Goal: Transaction & Acquisition: Register for event/course

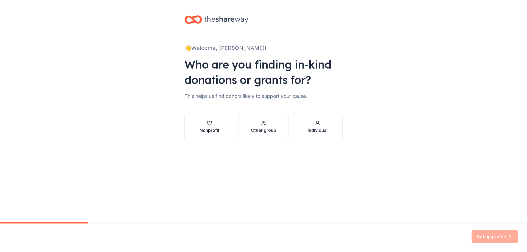
click at [218, 120] on div "button" at bounding box center [209, 122] width 20 height 5
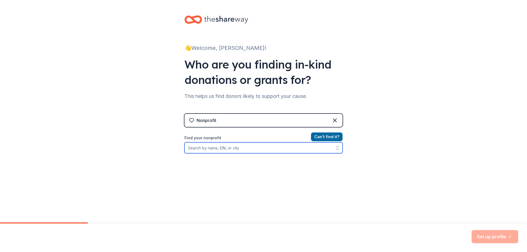
click at [226, 149] on input "Find your nonprofit" at bounding box center [263, 147] width 158 height 11
click at [185, 151] on input "[PHONE_NUMBER]" at bounding box center [263, 147] width 158 height 11
click at [223, 147] on input "E9989-4408-07" at bounding box center [263, 147] width 158 height 11
click at [335, 148] on icon "button" at bounding box center [337, 147] width 5 height 5
click at [313, 148] on input "E9989-4408-07" at bounding box center [263, 147] width 158 height 11
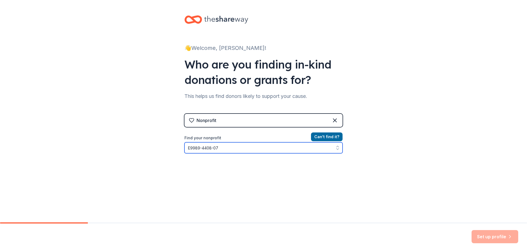
drag, startPoint x: 282, startPoint y: 152, endPoint x: 145, endPoint y: 151, distance: 136.3
click at [145, 151] on div "👋 Welcome, [PERSON_NAME]! Who are you finding in-kind donations or grants for? …" at bounding box center [263, 117] width 527 height 235
click at [188, 149] on input "E9989440807" at bounding box center [263, 147] width 158 height 11
type input "9989440807"
click at [209, 146] on input "9989440807" at bounding box center [263, 147] width 158 height 11
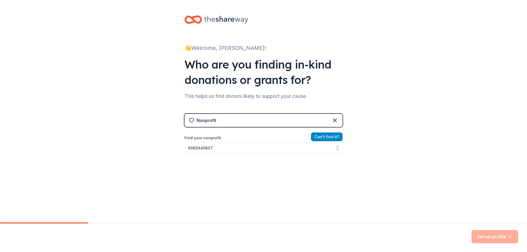
click at [332, 136] on button "Can ' t find it?" at bounding box center [327, 136] width 32 height 9
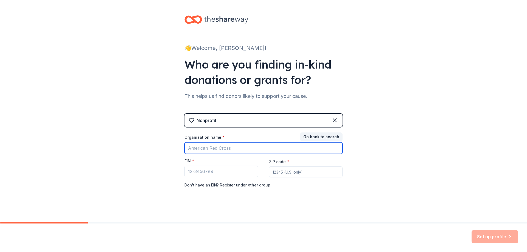
click at [255, 150] on input "Organization name *" at bounding box center [263, 148] width 158 height 12
type input "[GEOGRAPHIC_DATA]"
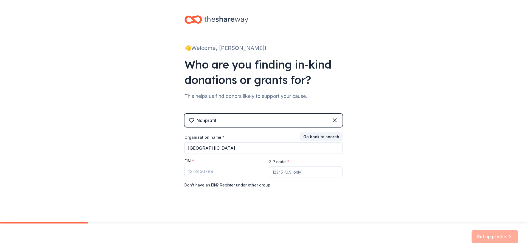
click at [283, 173] on input "ZIP code *" at bounding box center [306, 171] width 74 height 11
type input "60611"
click at [314, 135] on button "Go back to search" at bounding box center [321, 136] width 43 height 9
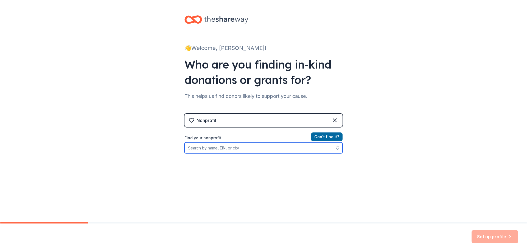
click at [247, 148] on input "Find your nonprofit" at bounding box center [263, 147] width 158 height 11
type input "[GEOGRAPHIC_DATA]"
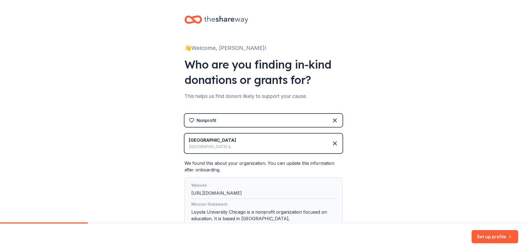
scroll to position [50, 0]
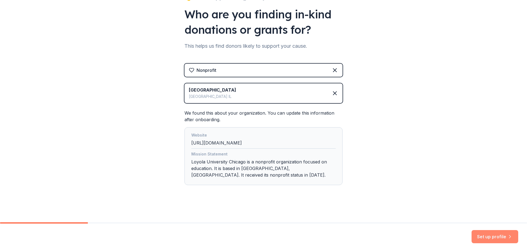
click at [497, 238] on button "Set up profile" at bounding box center [494, 236] width 47 height 13
click at [382, 115] on div "👋 Welcome, Kyle! Who are you finding in-kind donations or grants for? This help…" at bounding box center [263, 86] width 527 height 273
click at [222, 171] on div "Mission Statement Loyola University Chicago is a nonprofit organization focused…" at bounding box center [263, 166] width 144 height 30
click at [500, 237] on div "Set up profile" at bounding box center [494, 236] width 47 height 13
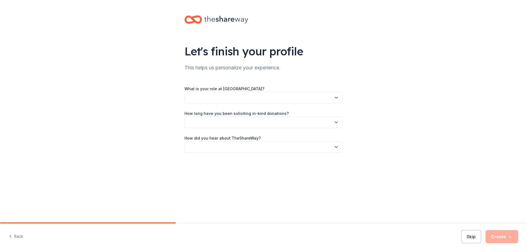
click at [441, 126] on div "Let's finish your profile This helps us personalize your experience. What is yo…" at bounding box center [263, 89] width 527 height 179
click at [270, 97] on button "button" at bounding box center [263, 98] width 158 height 12
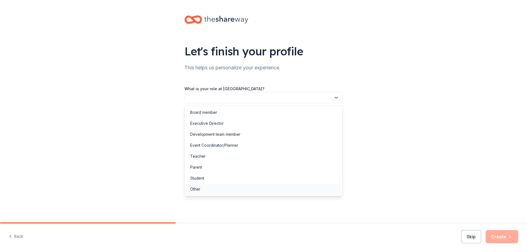
click at [255, 187] on div "Other" at bounding box center [263, 189] width 155 height 11
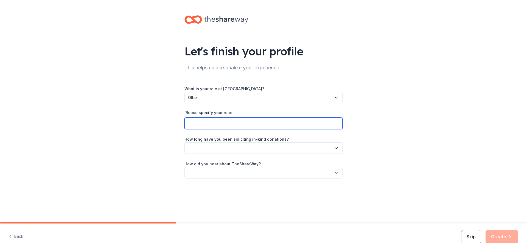
click at [240, 126] on input "Please specify your role:" at bounding box center [263, 124] width 158 height 12
type input "Museum Manager"
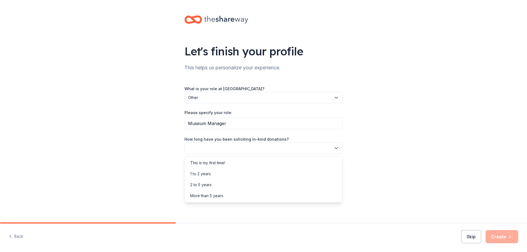
click at [242, 152] on button "button" at bounding box center [263, 148] width 158 height 12
click at [236, 193] on div "More than 5 years" at bounding box center [263, 195] width 155 height 11
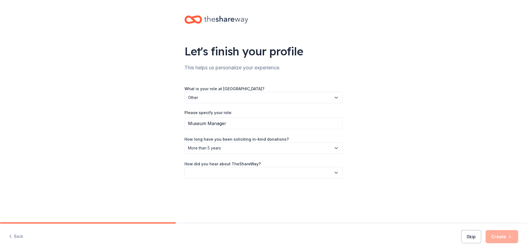
click at [235, 175] on button "button" at bounding box center [263, 173] width 158 height 12
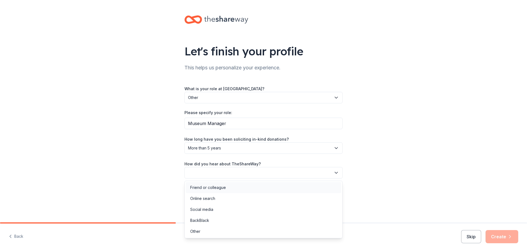
click at [239, 187] on div "Friend or colleague" at bounding box center [263, 187] width 155 height 11
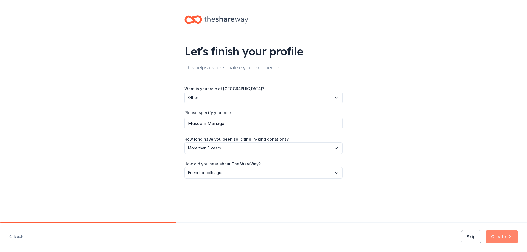
click at [493, 239] on button "Create" at bounding box center [501, 236] width 33 height 13
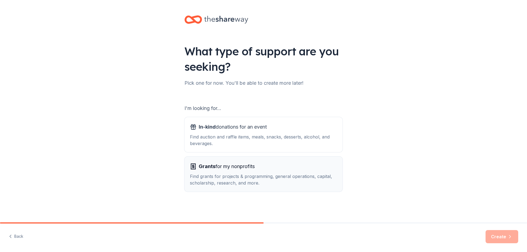
click at [278, 183] on div "Find grants for projects & programming, general operations, capital, scholarshi…" at bounding box center [263, 179] width 147 height 13
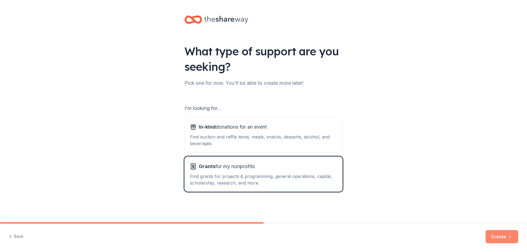
click at [496, 235] on button "Create" at bounding box center [501, 236] width 33 height 13
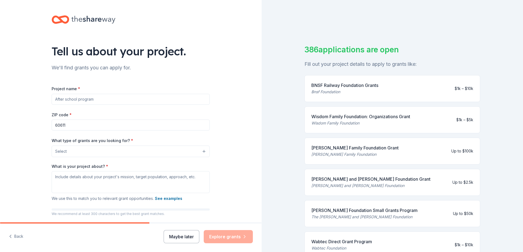
click at [193, 233] on button "Maybe later" at bounding box center [181, 236] width 36 height 13
click at [178, 235] on button "Maybe later" at bounding box center [181, 236] width 36 height 13
click at [78, 20] on icon at bounding box center [93, 20] width 44 height 8
click at [43, 22] on div "Tell us about your project. We'll find grants you can apply for. Project name *…" at bounding box center [131, 131] width 176 height 262
click at [61, 18] on icon at bounding box center [61, 19] width 18 height 13
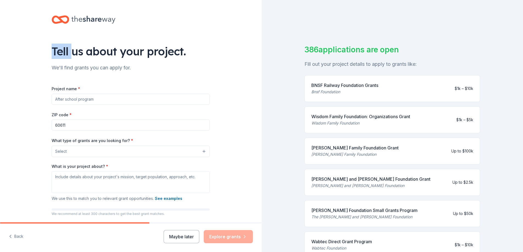
click at [61, 18] on icon at bounding box center [61, 19] width 18 height 13
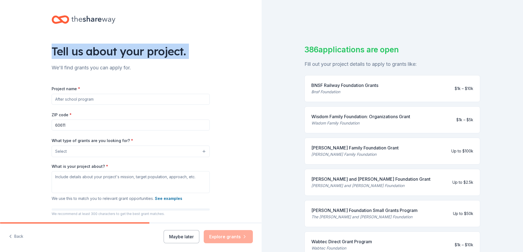
click at [61, 18] on icon at bounding box center [61, 19] width 18 height 13
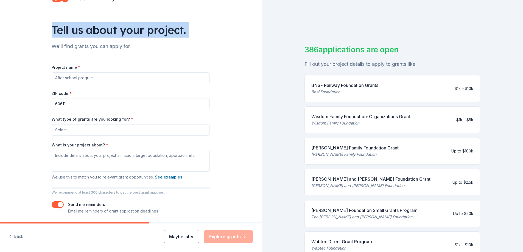
scroll to position [40, 0]
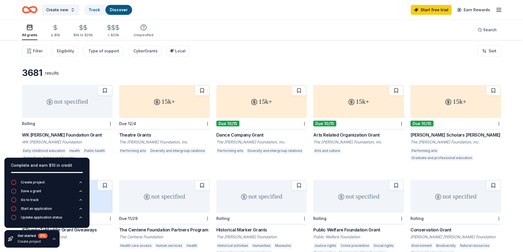
click at [311, 47] on div "Filter Eligibility Type of support CyberGrants Local Sort" at bounding box center [261, 51] width 523 height 22
click at [172, 53] on div "Local" at bounding box center [179, 51] width 14 height 7
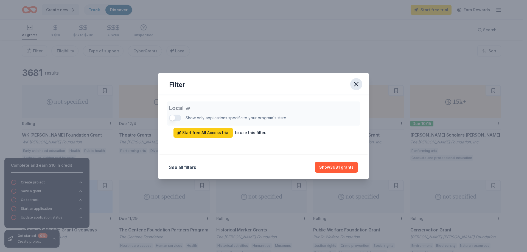
click at [355, 81] on icon "button" at bounding box center [356, 84] width 8 height 8
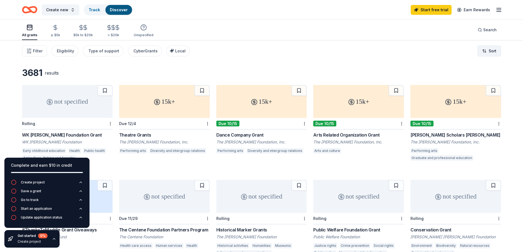
click at [486, 52] on html "Create new Track Discover Start free trial Earn Rewards All grants ≤ $5k $5k to…" at bounding box center [261, 126] width 523 height 252
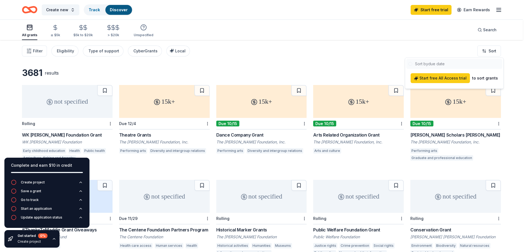
click at [345, 69] on html "Create new Track Discover Start free trial Earn Rewards All grants ≤ $5k $5k to…" at bounding box center [263, 126] width 527 height 252
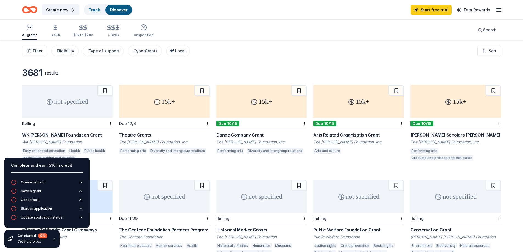
click at [74, 164] on div "Complete and earn $10 in credit" at bounding box center [47, 165] width 72 height 7
click at [41, 53] on span "Filter" at bounding box center [38, 51] width 10 height 7
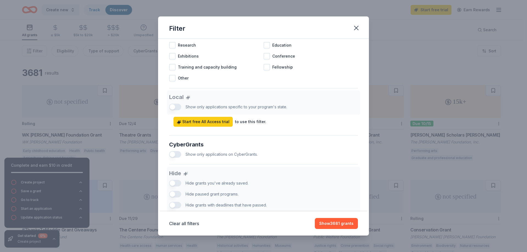
scroll to position [274, 0]
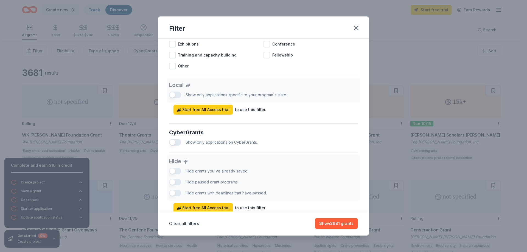
click at [173, 99] on div "Local Show only applications specific to your program's state. Start free All A…" at bounding box center [263, 96] width 189 height 36
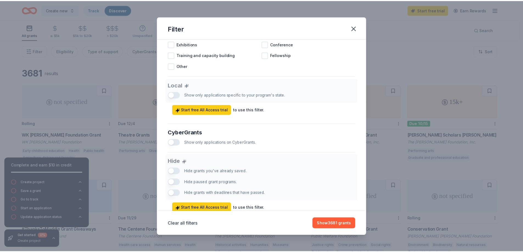
scroll to position [299, 0]
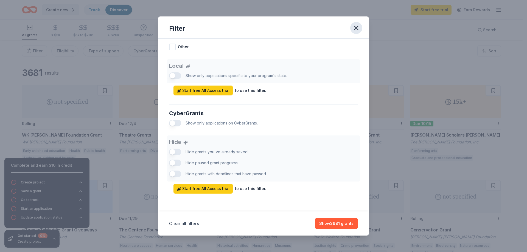
click at [360, 27] on button "button" at bounding box center [356, 28] width 12 height 12
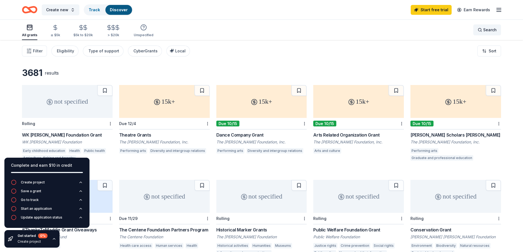
click at [482, 31] on div "Search" at bounding box center [486, 30] width 19 height 7
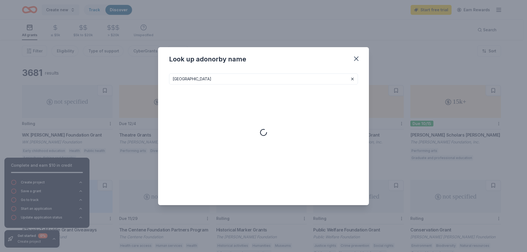
type input "Chicago"
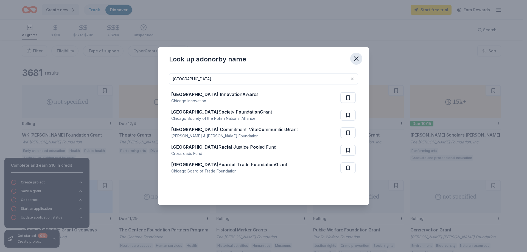
click at [355, 56] on icon "button" at bounding box center [356, 59] width 8 height 8
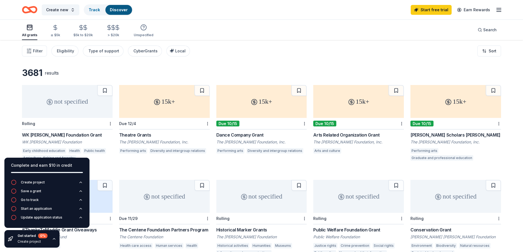
click at [32, 29] on rect "button" at bounding box center [29, 27] width 5 height 5
click at [26, 6] on icon "Home" at bounding box center [29, 9] width 15 height 13
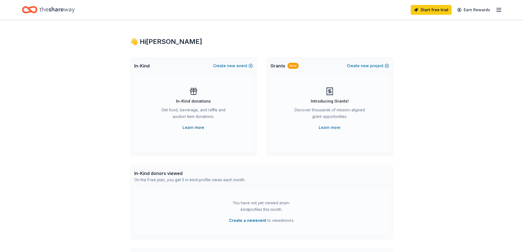
click at [196, 126] on link "Learn more" at bounding box center [193, 127] width 22 height 7
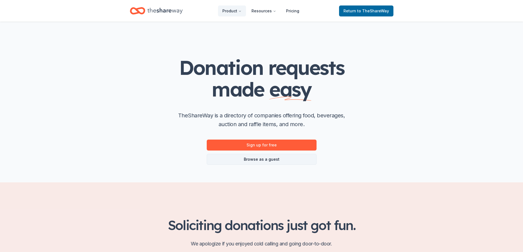
click at [266, 159] on link "Browse as a guest" at bounding box center [262, 159] width 110 height 11
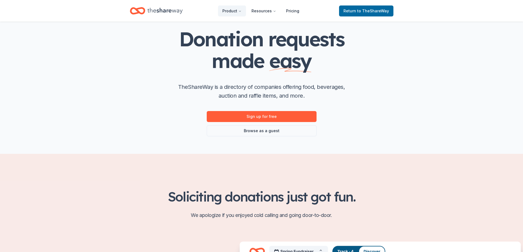
scroll to position [27, 0]
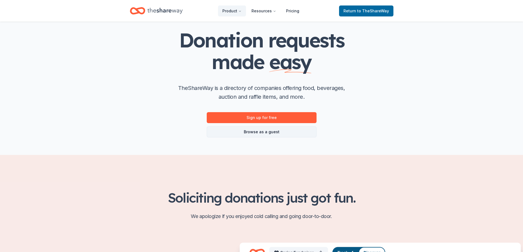
click at [258, 131] on link "Browse as a guest" at bounding box center [262, 131] width 110 height 11
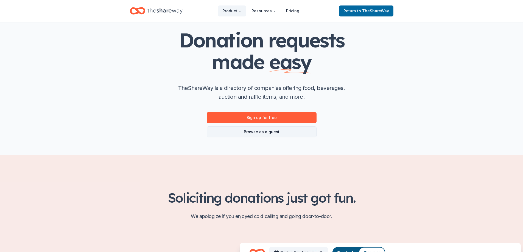
click at [258, 131] on link "Browse as a guest" at bounding box center [262, 131] width 110 height 11
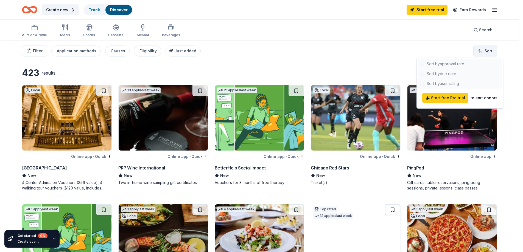
click at [482, 50] on html "Create new Track Discover Start free trial Earn Rewards Auction & raffle Meals …" at bounding box center [261, 126] width 523 height 252
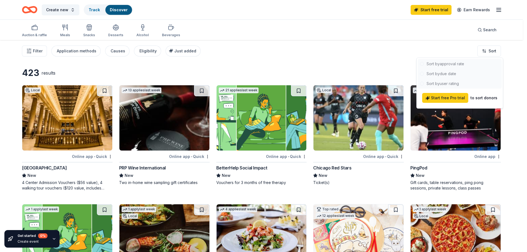
click at [274, 74] on html "Create new Track Discover Start free trial Earn Rewards Auction & raffle Meals …" at bounding box center [263, 126] width 527 height 252
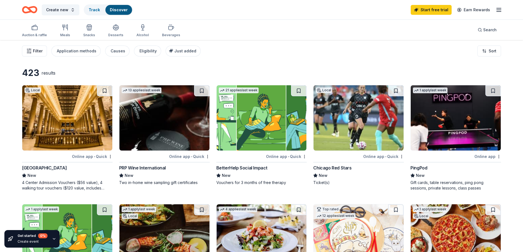
click at [40, 53] on span "Filter" at bounding box center [38, 51] width 10 height 7
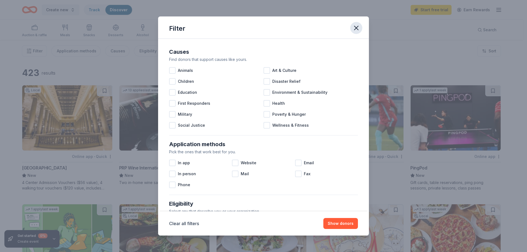
click at [356, 25] on icon "button" at bounding box center [356, 28] width 8 height 8
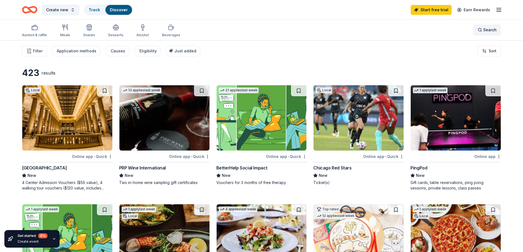
click at [486, 30] on span "Search" at bounding box center [489, 30] width 13 height 7
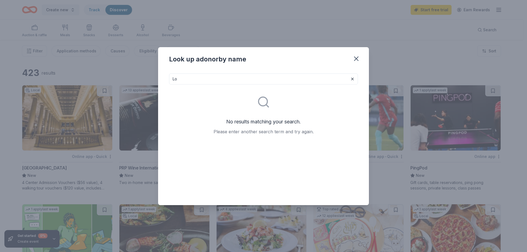
type input "L"
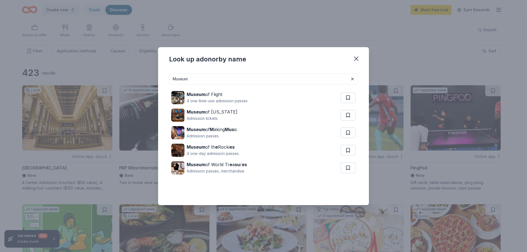
drag, startPoint x: 232, startPoint y: 79, endPoint x: 149, endPoint y: 78, distance: 83.1
click at [149, 78] on div "Look up a donor by name Museum Museum of Flight 4 one-time-use admission passes…" at bounding box center [263, 126] width 527 height 252
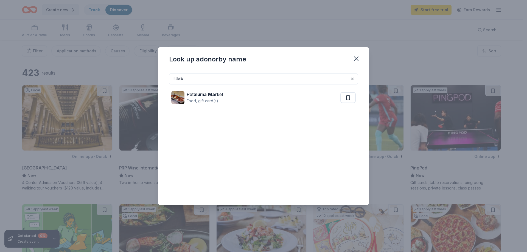
drag, startPoint x: 219, startPoint y: 77, endPoint x: 146, endPoint y: 74, distance: 72.5
click at [146, 74] on div "Look up a donor by name LUMA Pet aluma Ma rket Food, gift card(s)" at bounding box center [263, 126] width 527 height 252
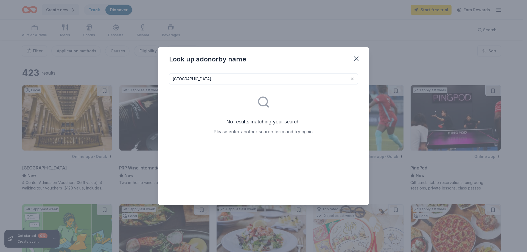
drag, startPoint x: 240, startPoint y: 76, endPoint x: 80, endPoint y: 75, distance: 160.7
click at [80, 75] on div "Look up a donor by name Loyola University [GEOGRAPHIC_DATA] No results matching…" at bounding box center [263, 126] width 527 height 252
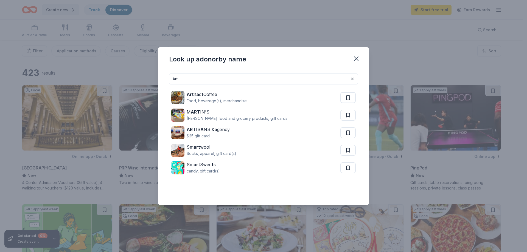
drag, startPoint x: 247, startPoint y: 77, endPoint x: 157, endPoint y: 77, distance: 90.0
click at [157, 77] on div "Look up a donor by name Art Art if a c t Coffee Food, beverage(s), merchandise …" at bounding box center [263, 126] width 527 height 252
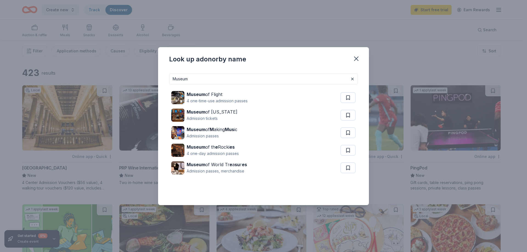
drag, startPoint x: 212, startPoint y: 77, endPoint x: 129, endPoint y: 77, distance: 82.6
click at [129, 77] on div "Look up a donor by name Museum Museum of Flight 4 one-time-use admission passes…" at bounding box center [263, 126] width 527 height 252
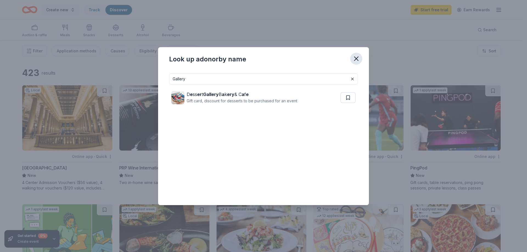
type input "Gallery"
click at [354, 55] on icon "button" at bounding box center [356, 59] width 8 height 8
